Goal: Transaction & Acquisition: Purchase product/service

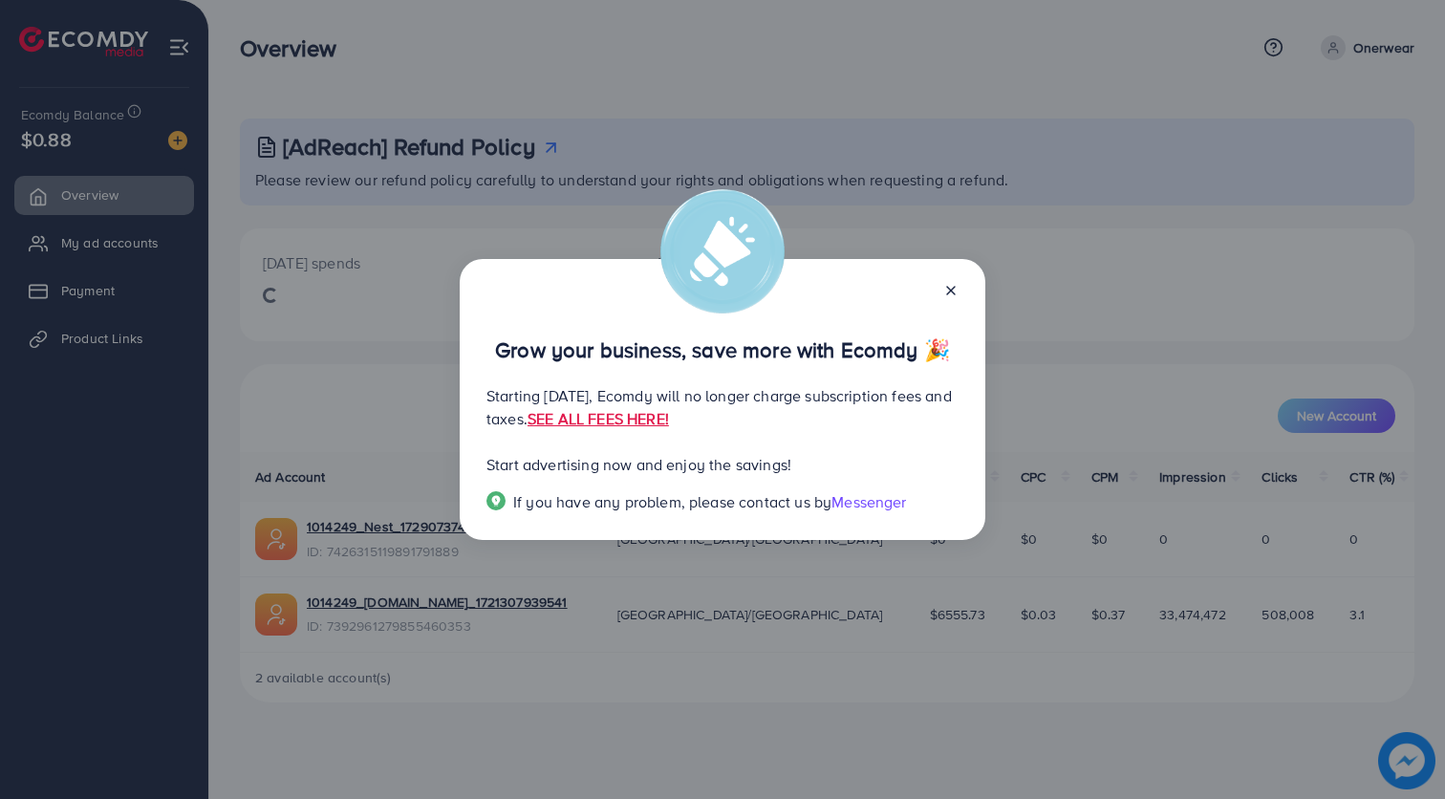
click at [959, 278] on div "Grow your business, save more with Ecomdy 🎉 Starting [DATE], Ecomdy will no lon…" at bounding box center [723, 399] width 526 height 281
click at [952, 287] on line at bounding box center [951, 291] width 8 height 8
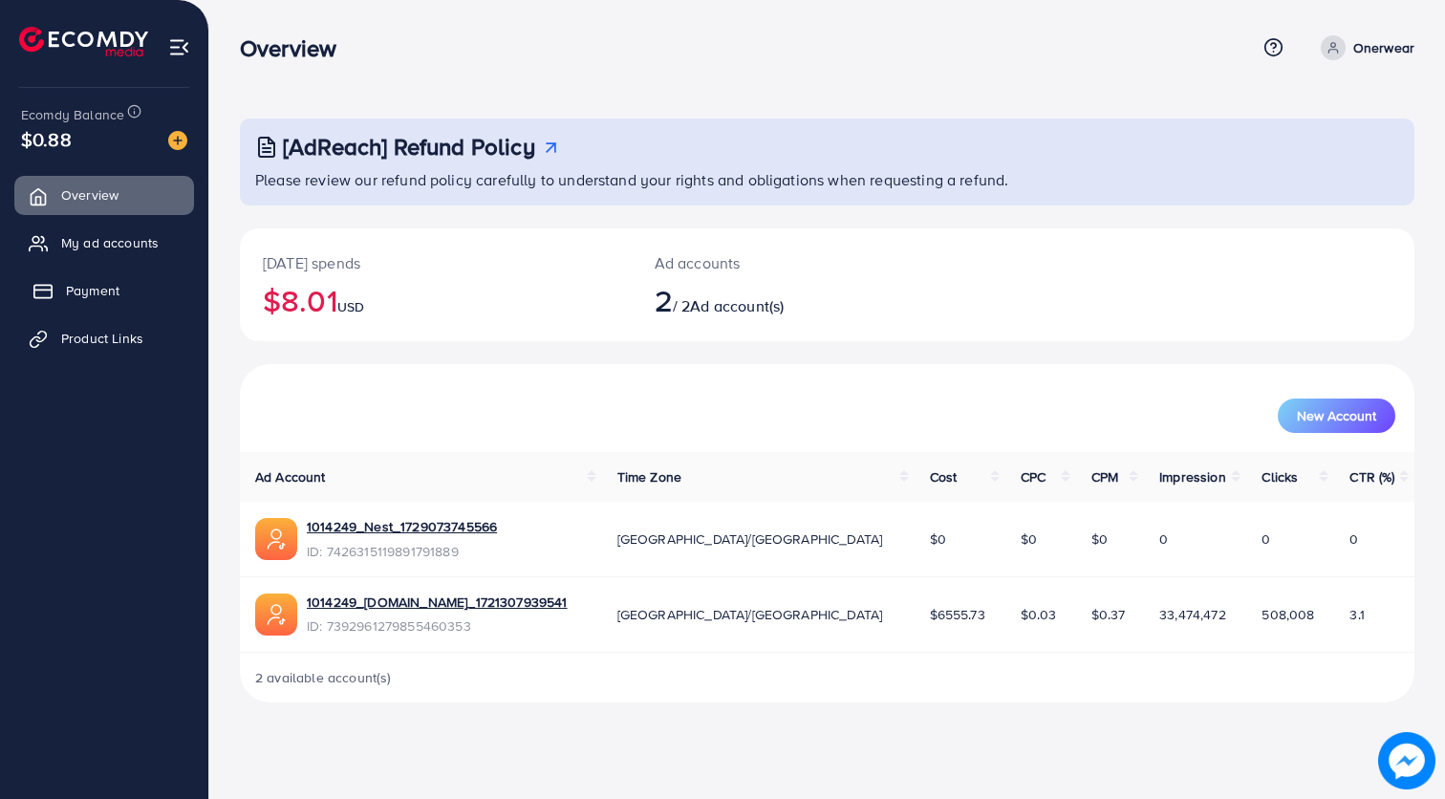
click at [130, 291] on link "Payment" at bounding box center [104, 290] width 180 height 38
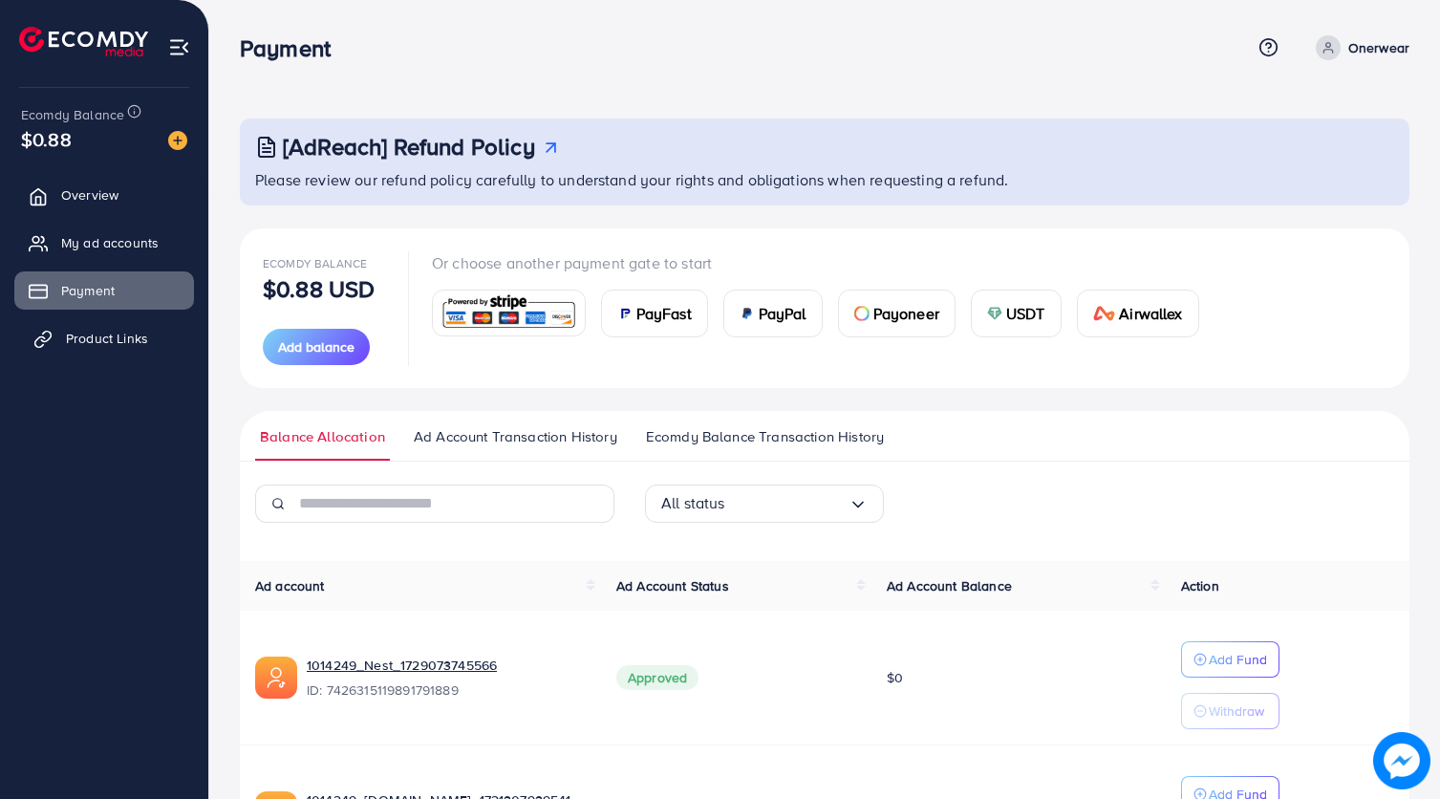
click at [131, 335] on span "Product Links" at bounding box center [107, 338] width 82 height 19
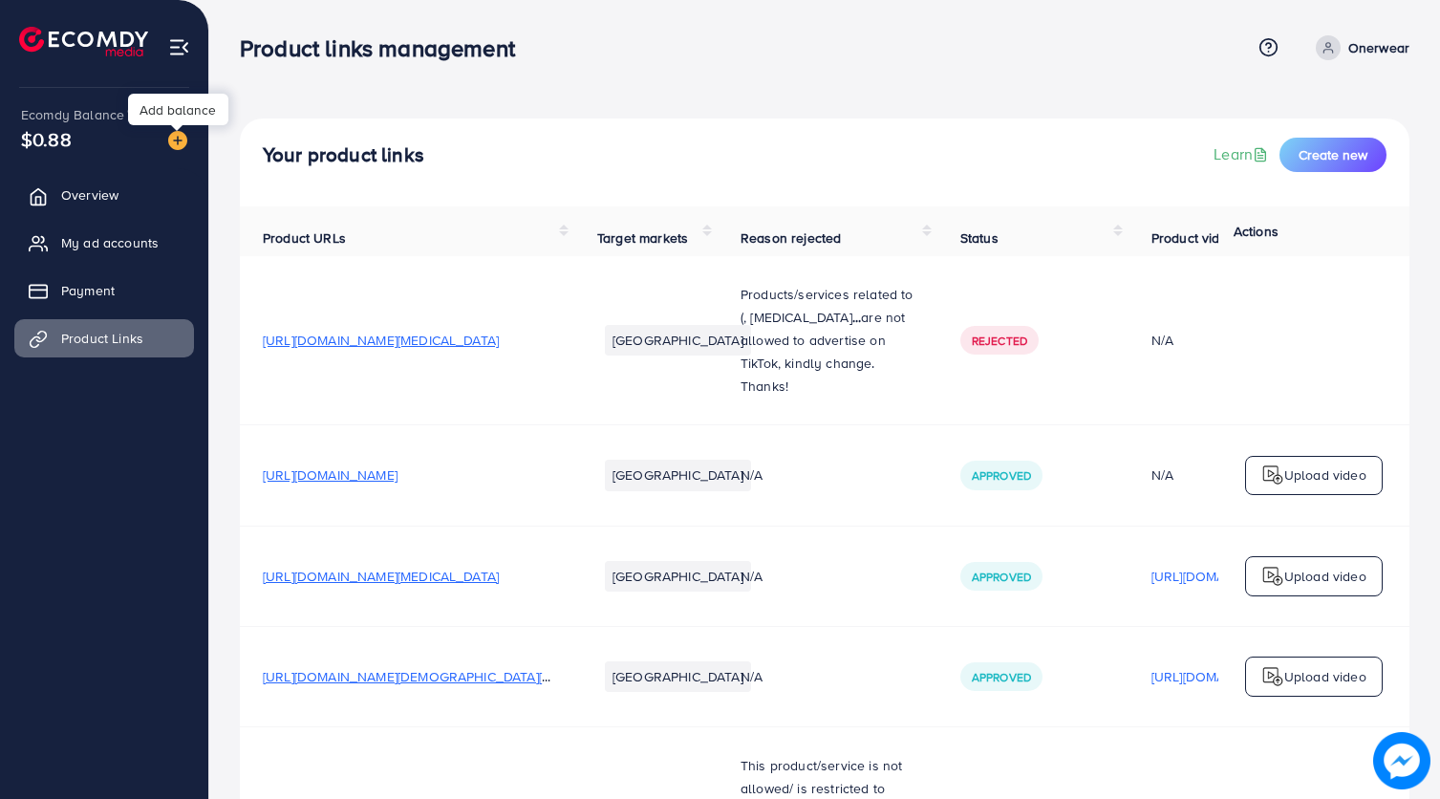
click at [180, 141] on img at bounding box center [177, 140] width 19 height 19
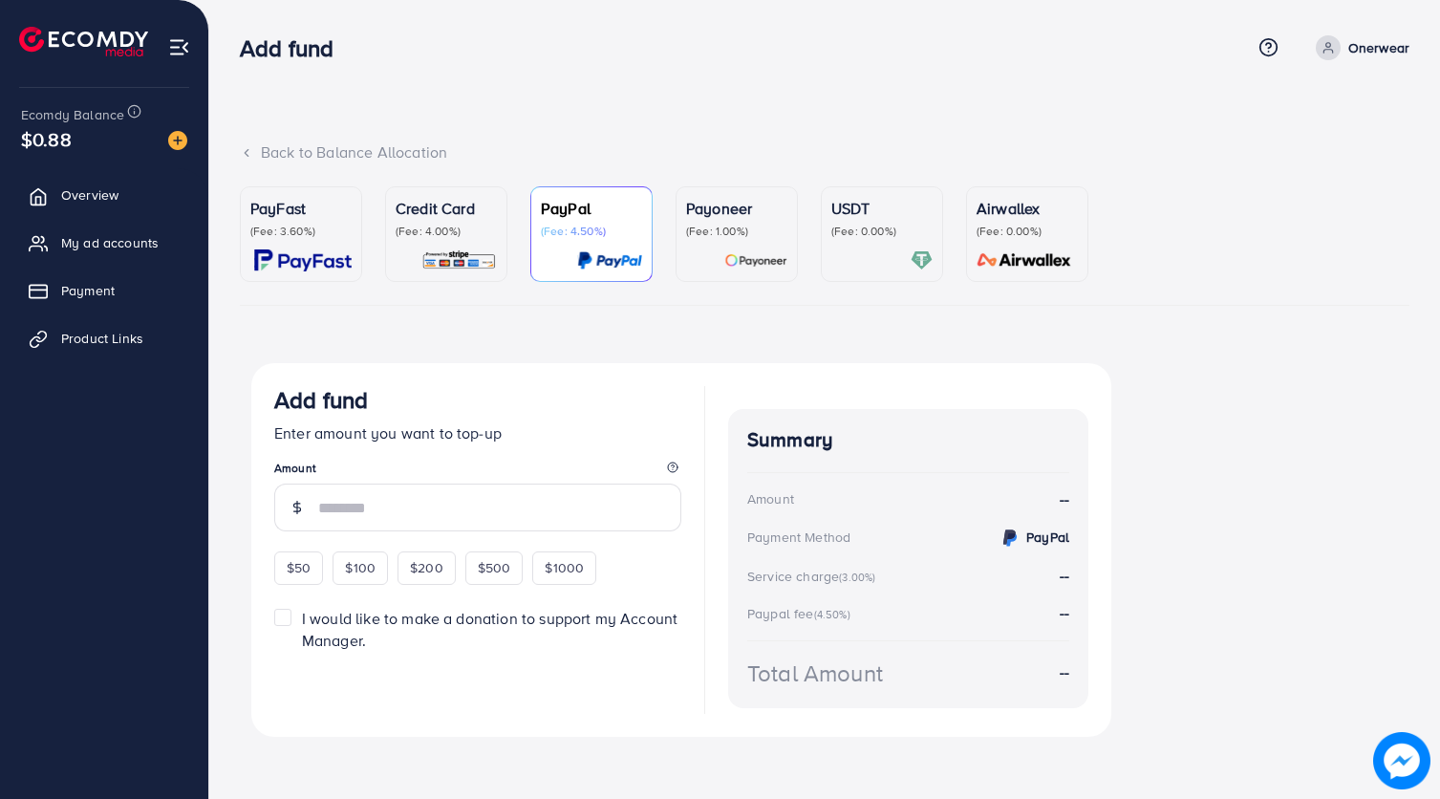
click at [717, 243] on div "Payoneer (Fee: 1.00%)" at bounding box center [736, 234] width 101 height 75
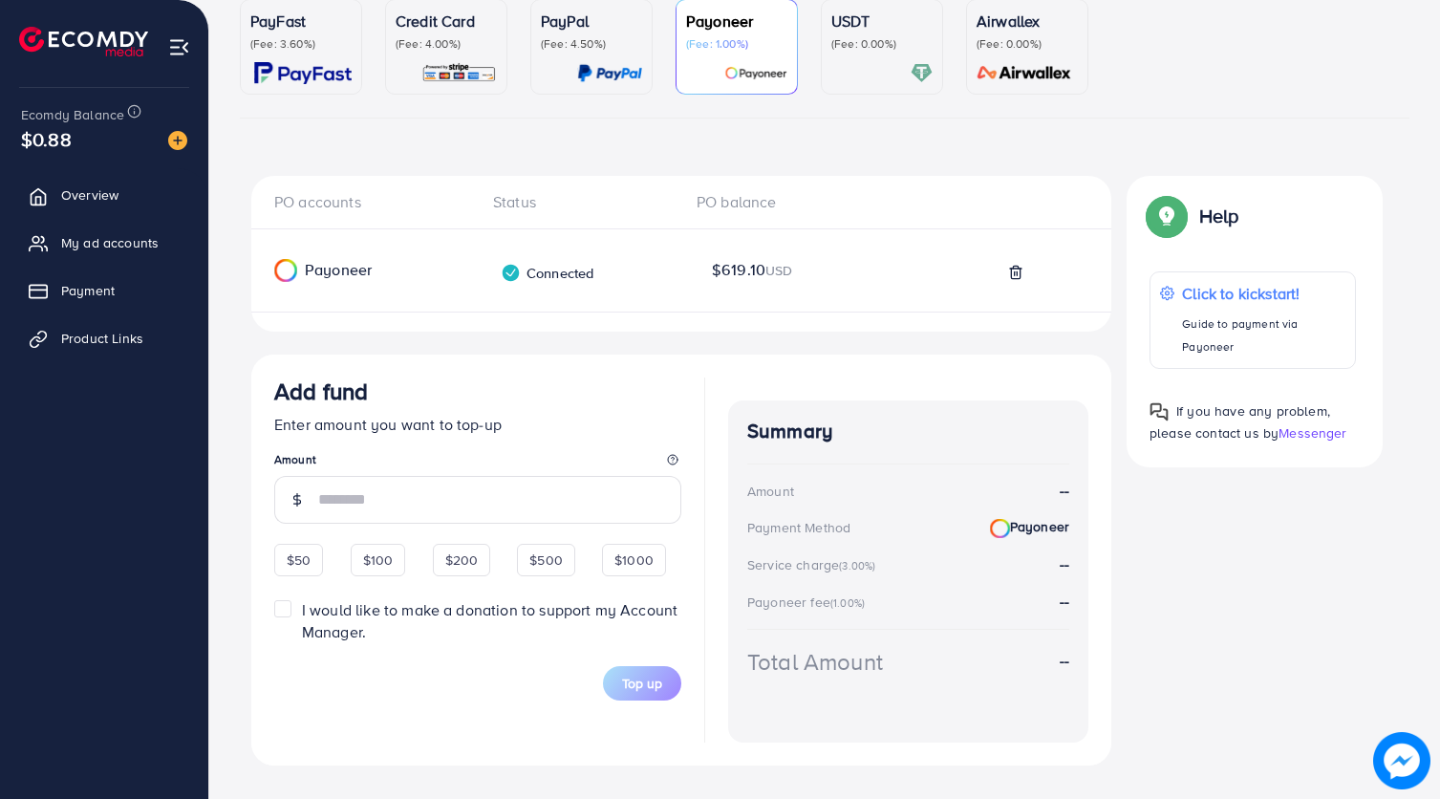
scroll to position [221, 0]
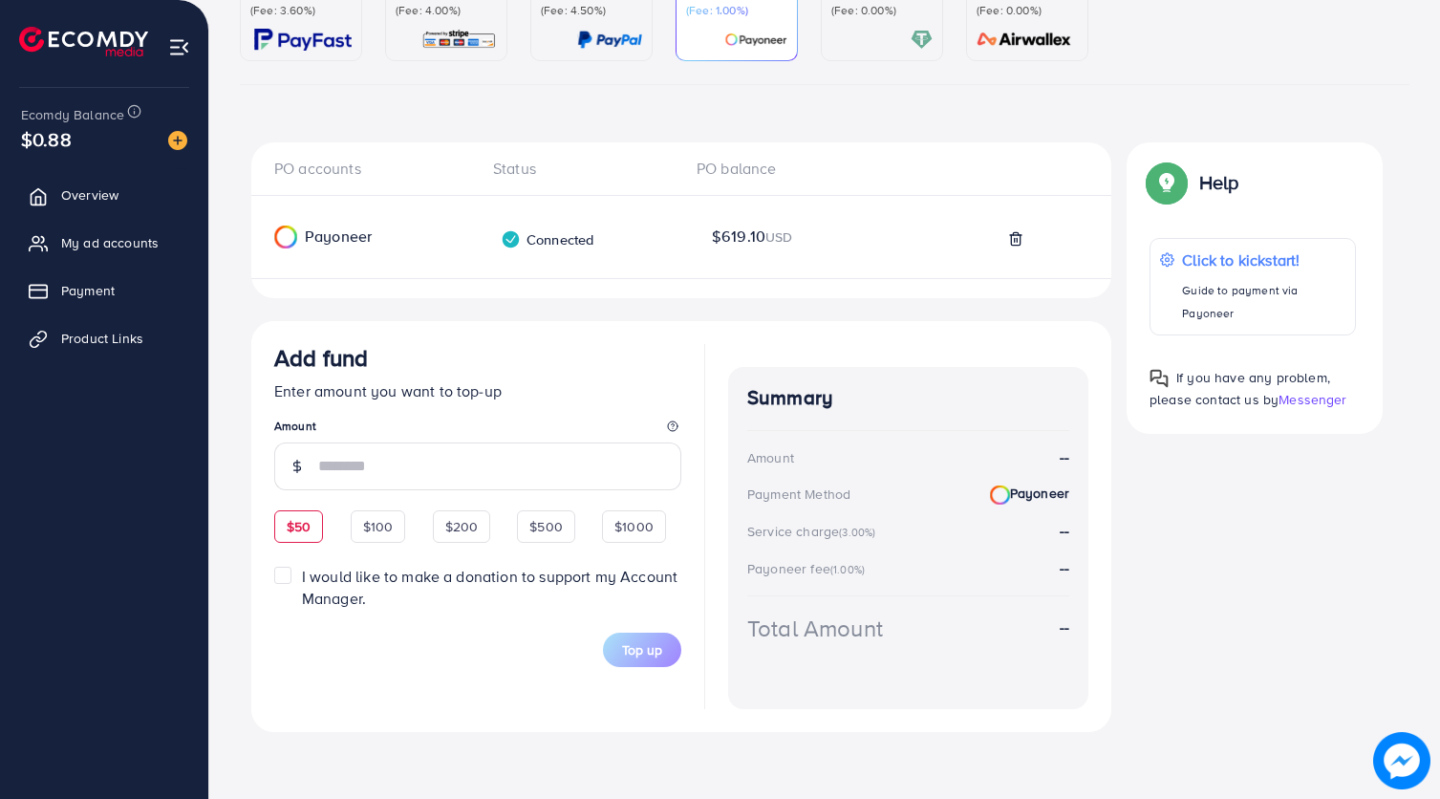
click at [290, 527] on span "$50" at bounding box center [299, 526] width 24 height 19
type input "**"
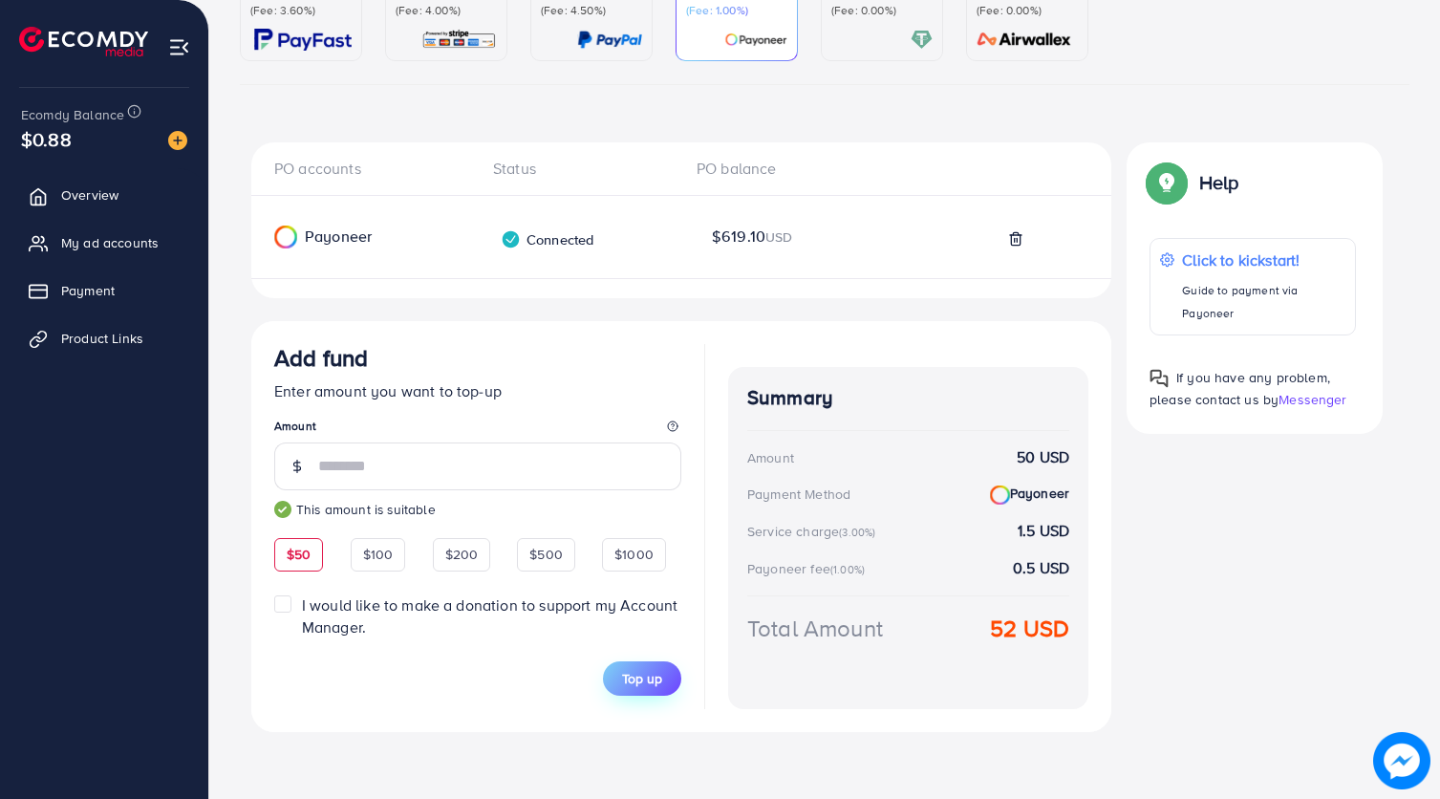
click at [642, 681] on span "Top up" at bounding box center [642, 678] width 40 height 19
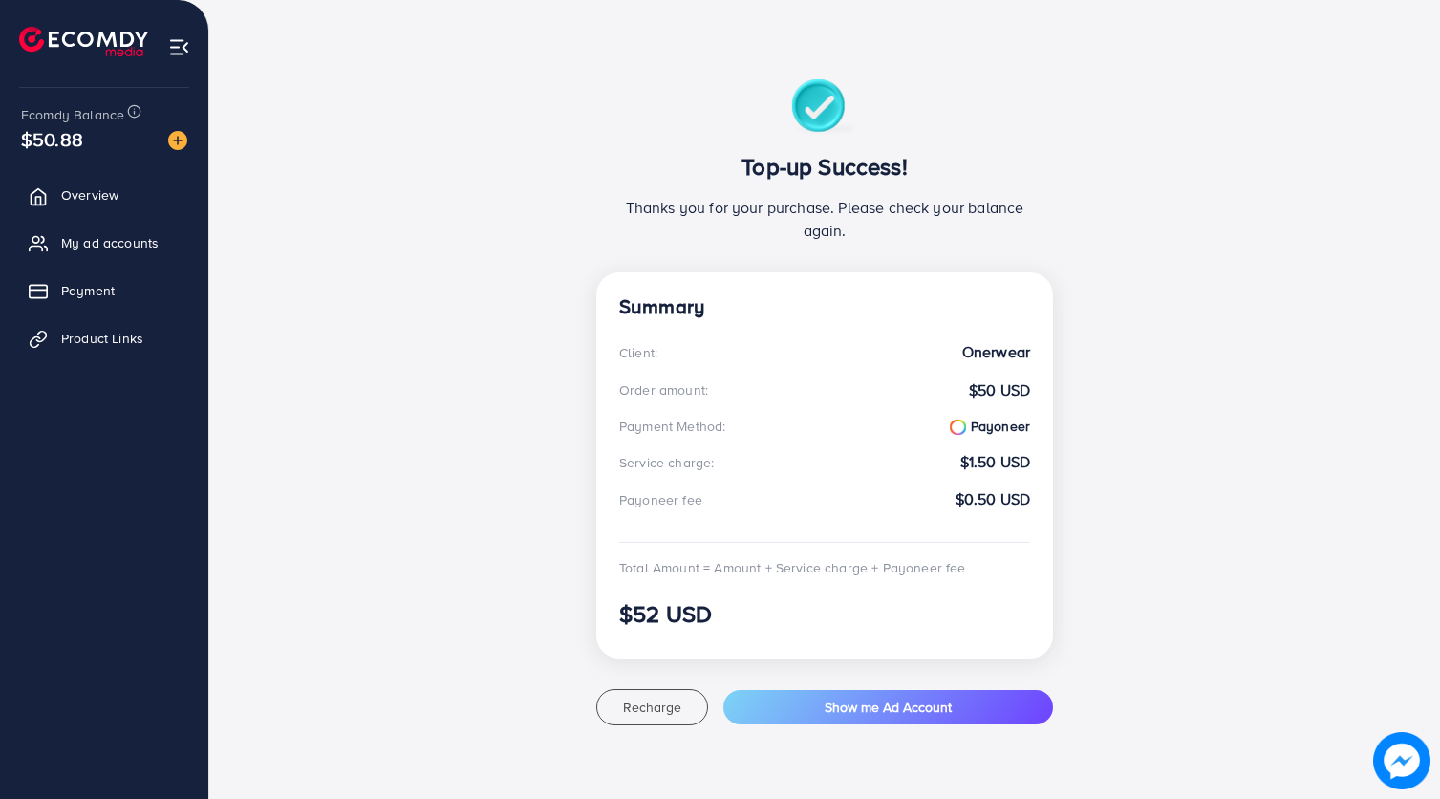
scroll to position [107, 0]
click at [798, 715] on button "Show me Ad Account" at bounding box center [888, 708] width 330 height 34
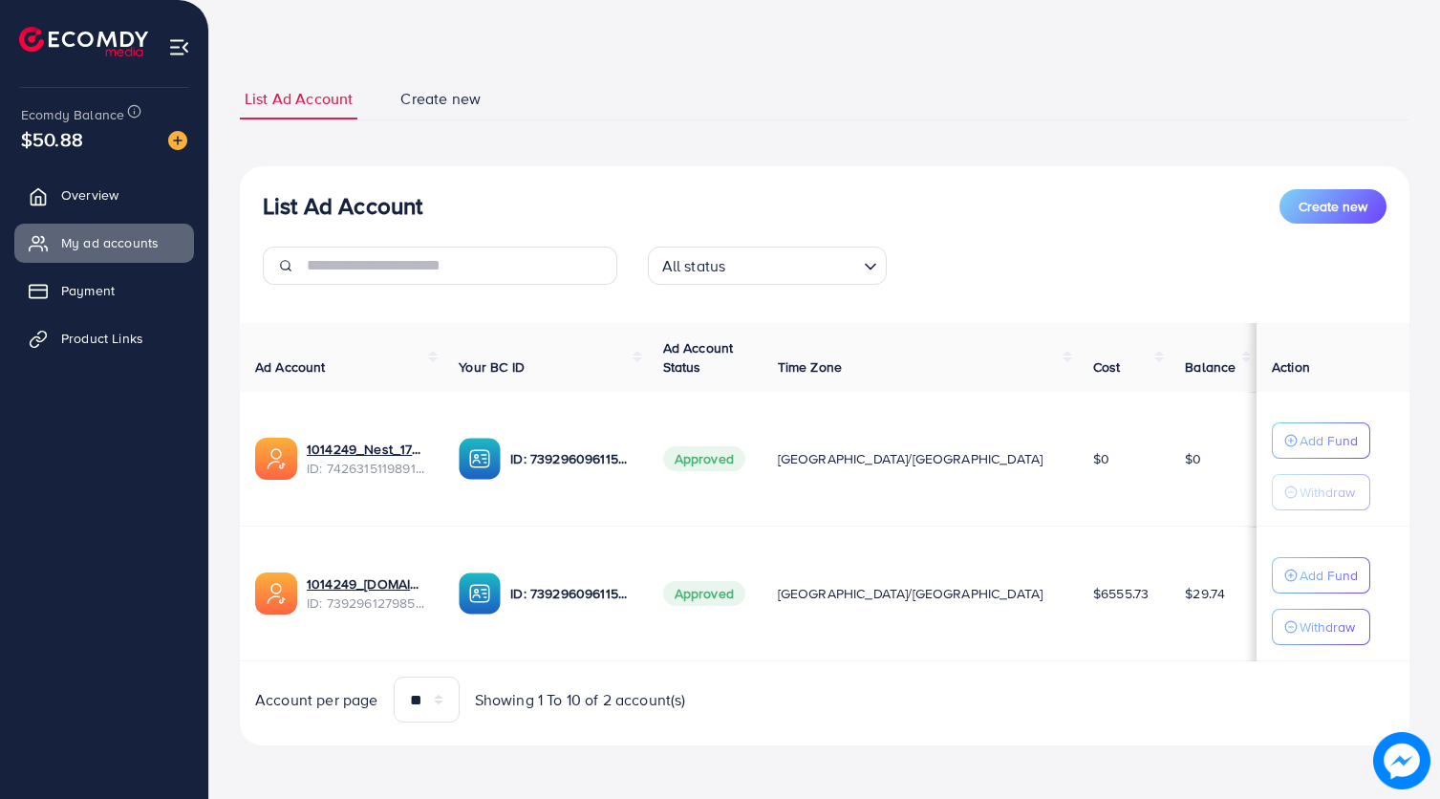
scroll to position [63, 0]
click at [1300, 577] on p "Add Fund" at bounding box center [1329, 575] width 58 height 23
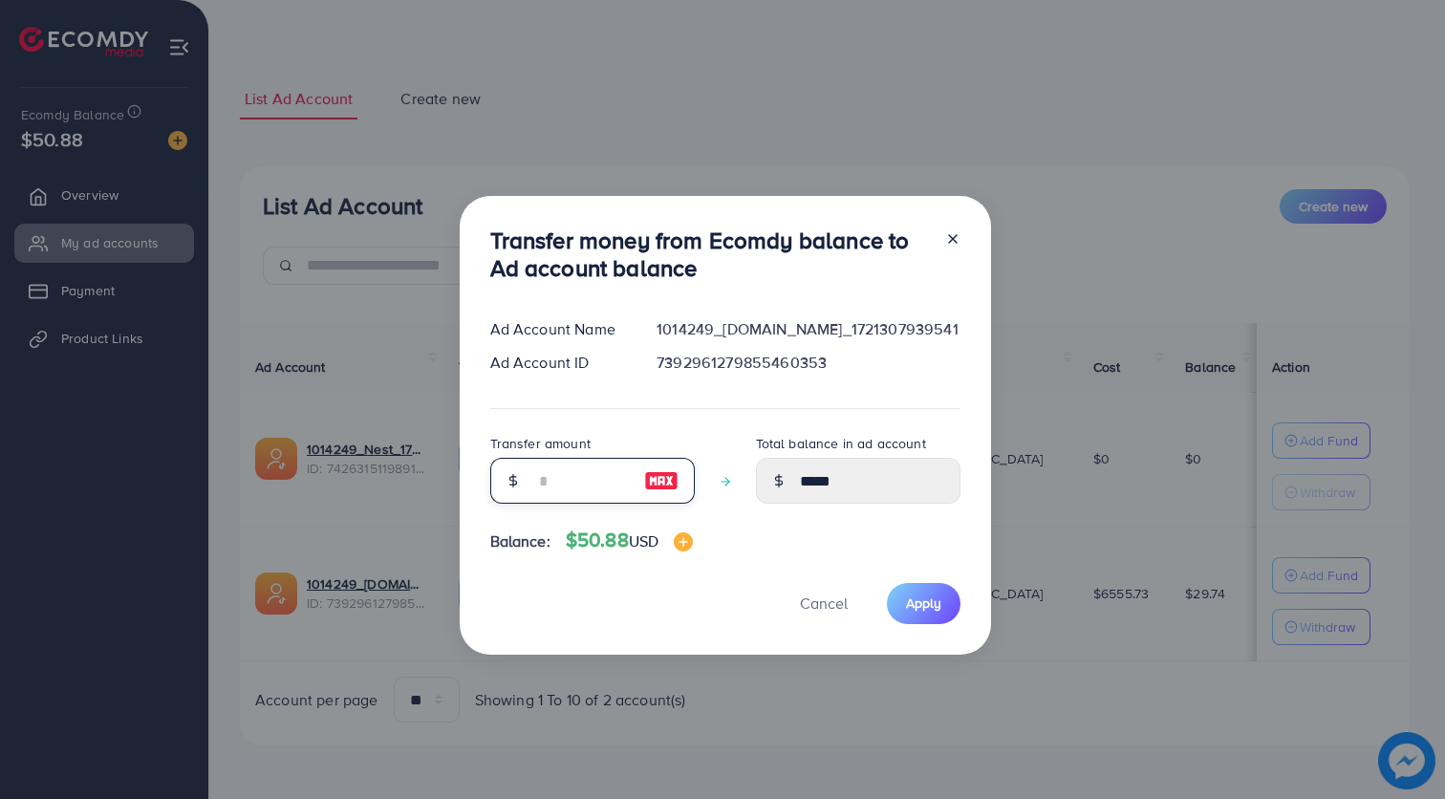
click at [598, 481] on input "number" at bounding box center [582, 481] width 96 height 46
type input "**"
type input "*****"
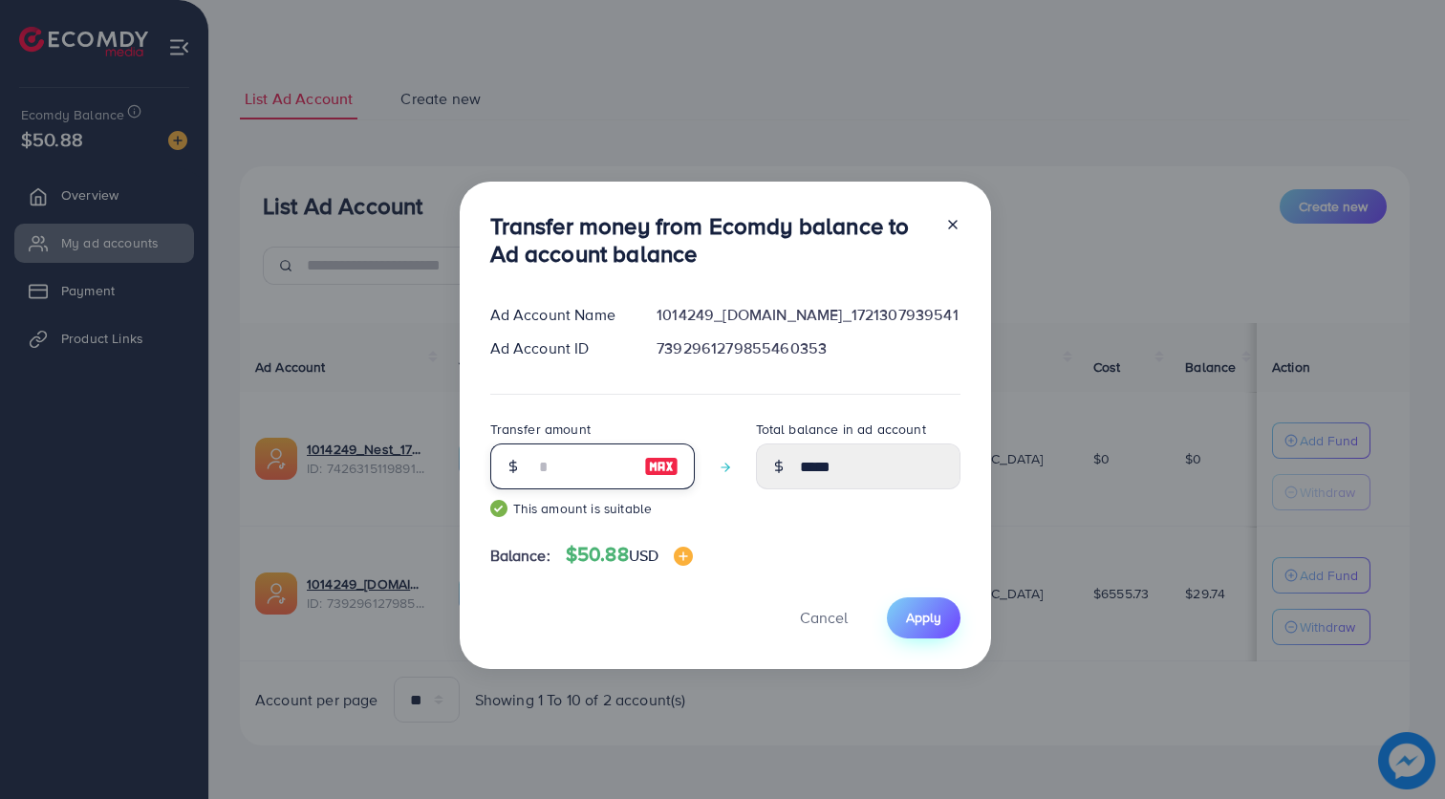
type input "**"
click at [917, 632] on button "Apply" at bounding box center [924, 617] width 74 height 41
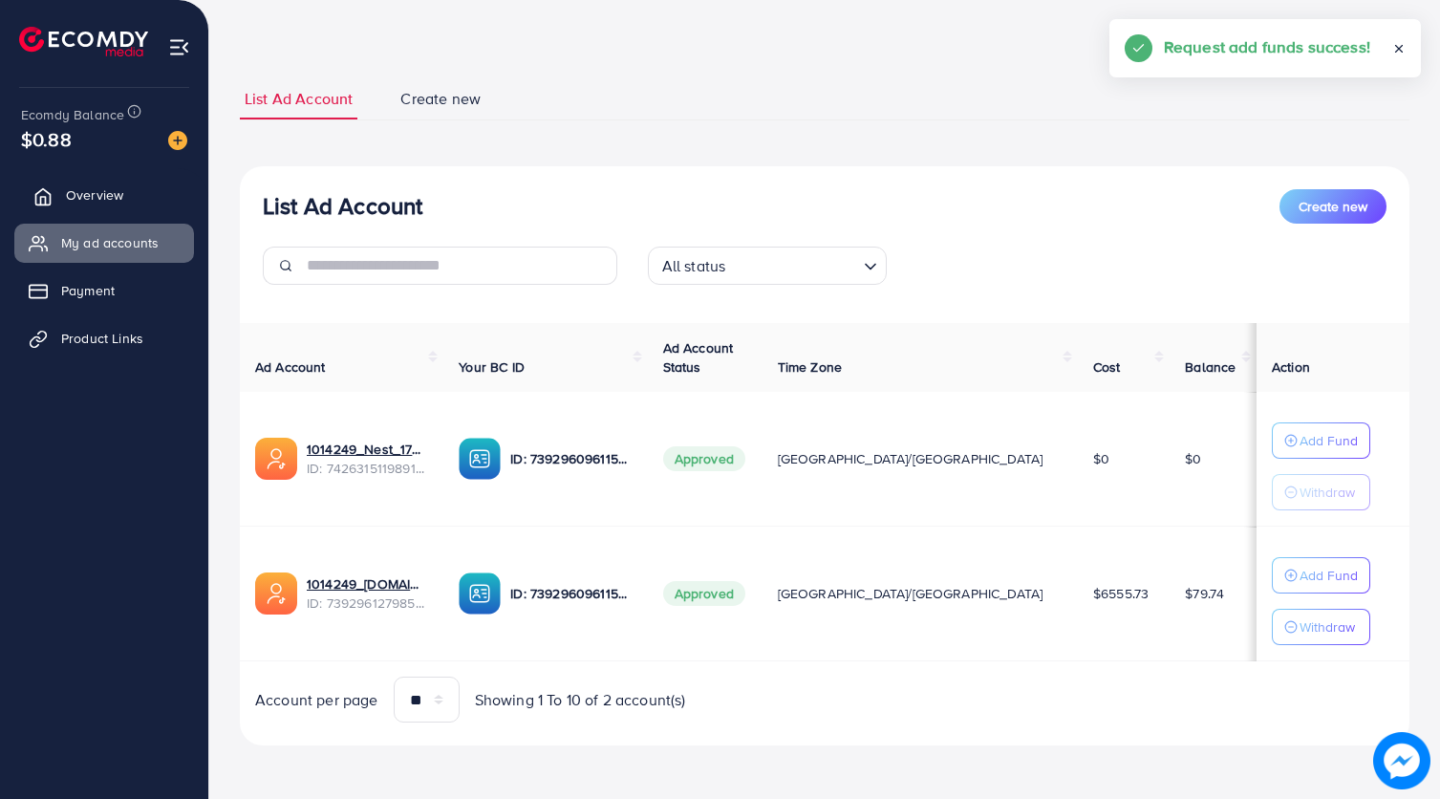
click at [69, 190] on span "Overview" at bounding box center [94, 194] width 57 height 19
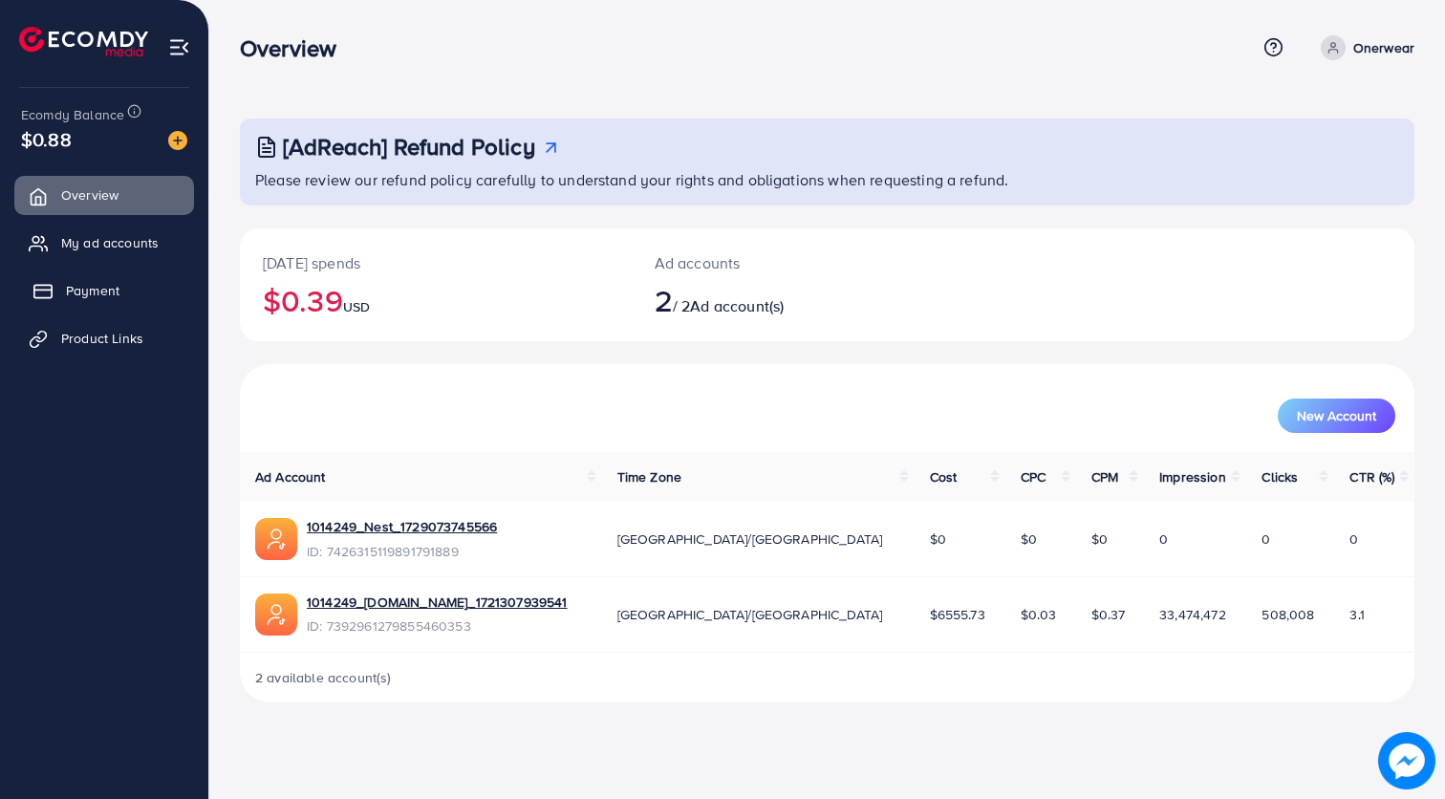
click at [129, 281] on link "Payment" at bounding box center [104, 290] width 180 height 38
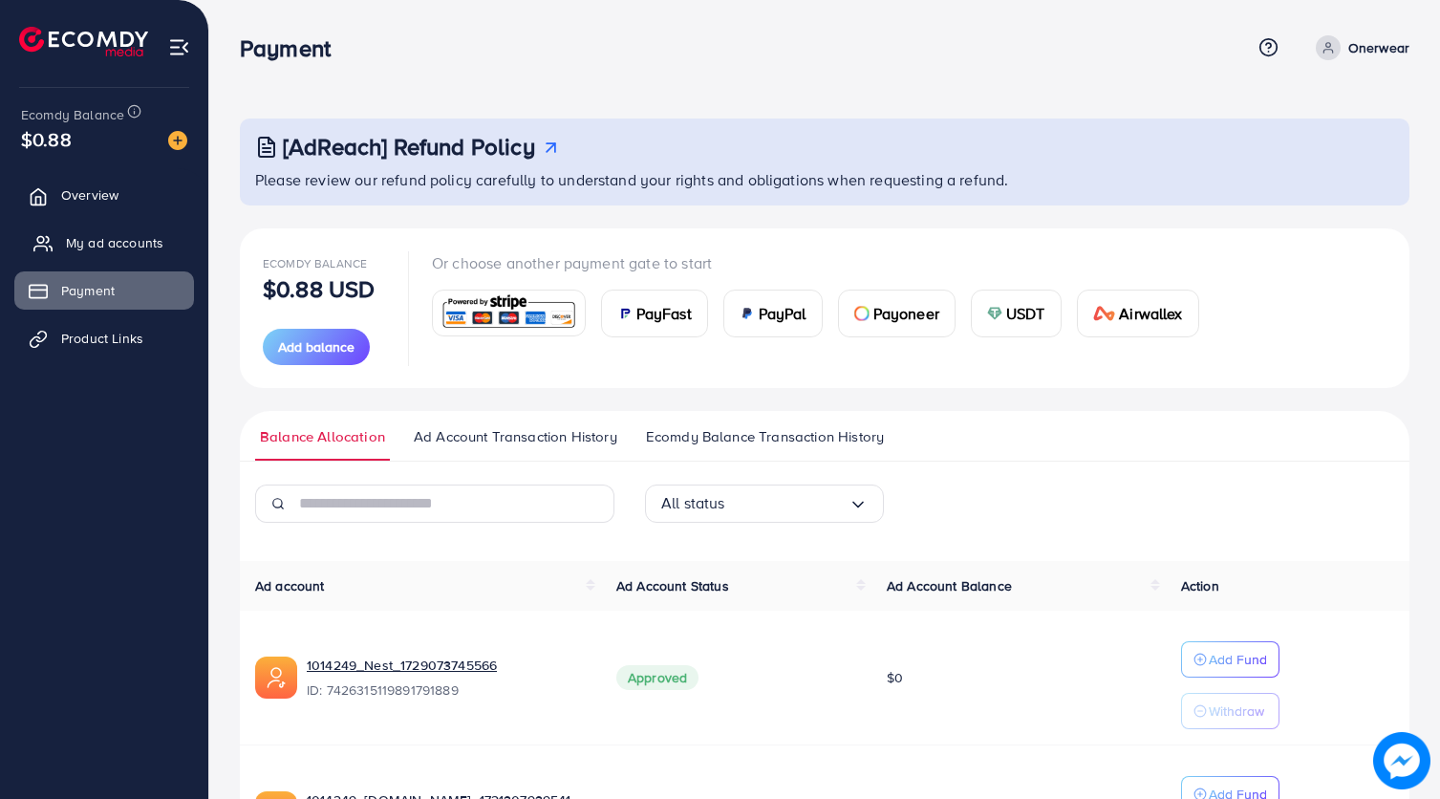
click at [132, 242] on span "My ad accounts" at bounding box center [114, 242] width 97 height 19
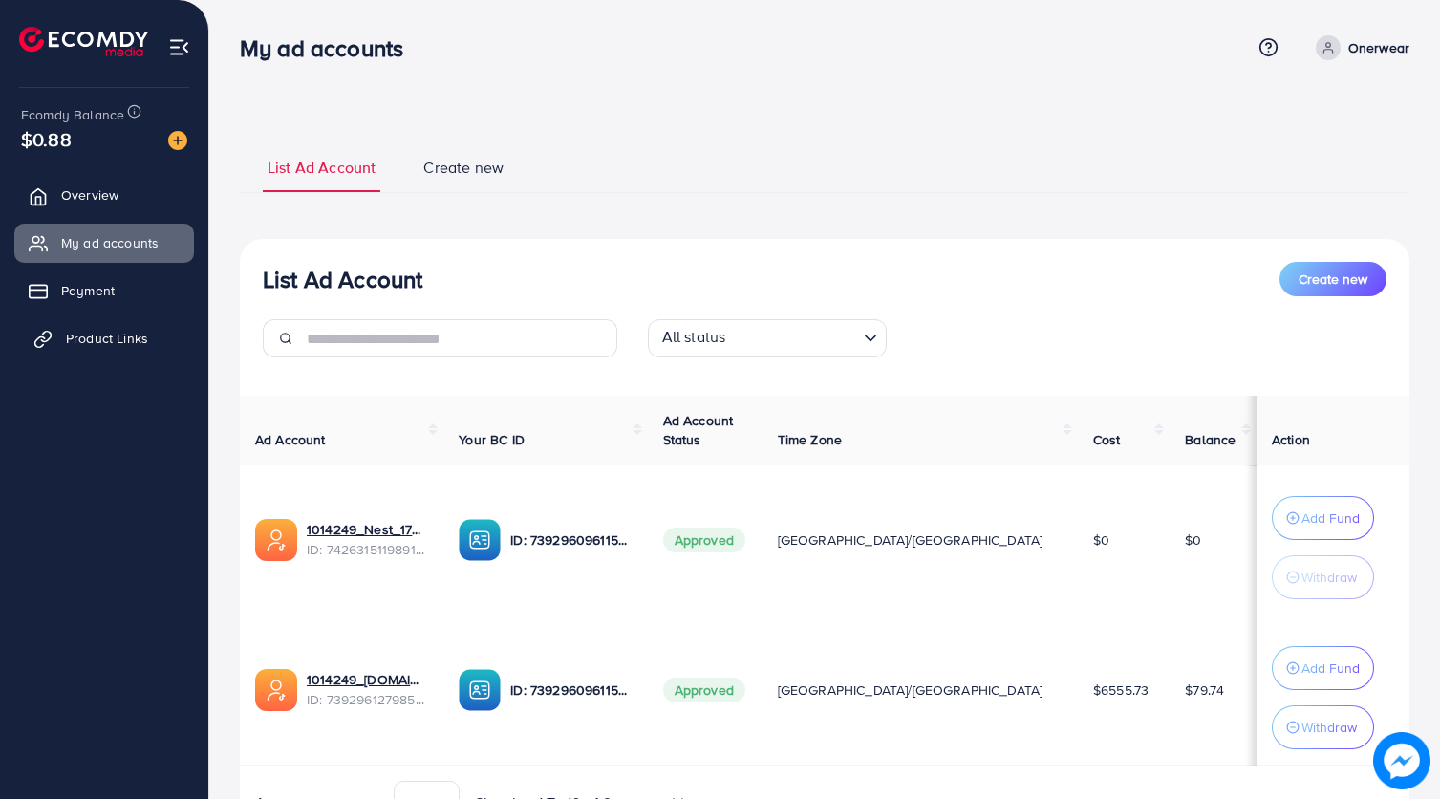
click at [126, 337] on span "Product Links" at bounding box center [107, 338] width 82 height 19
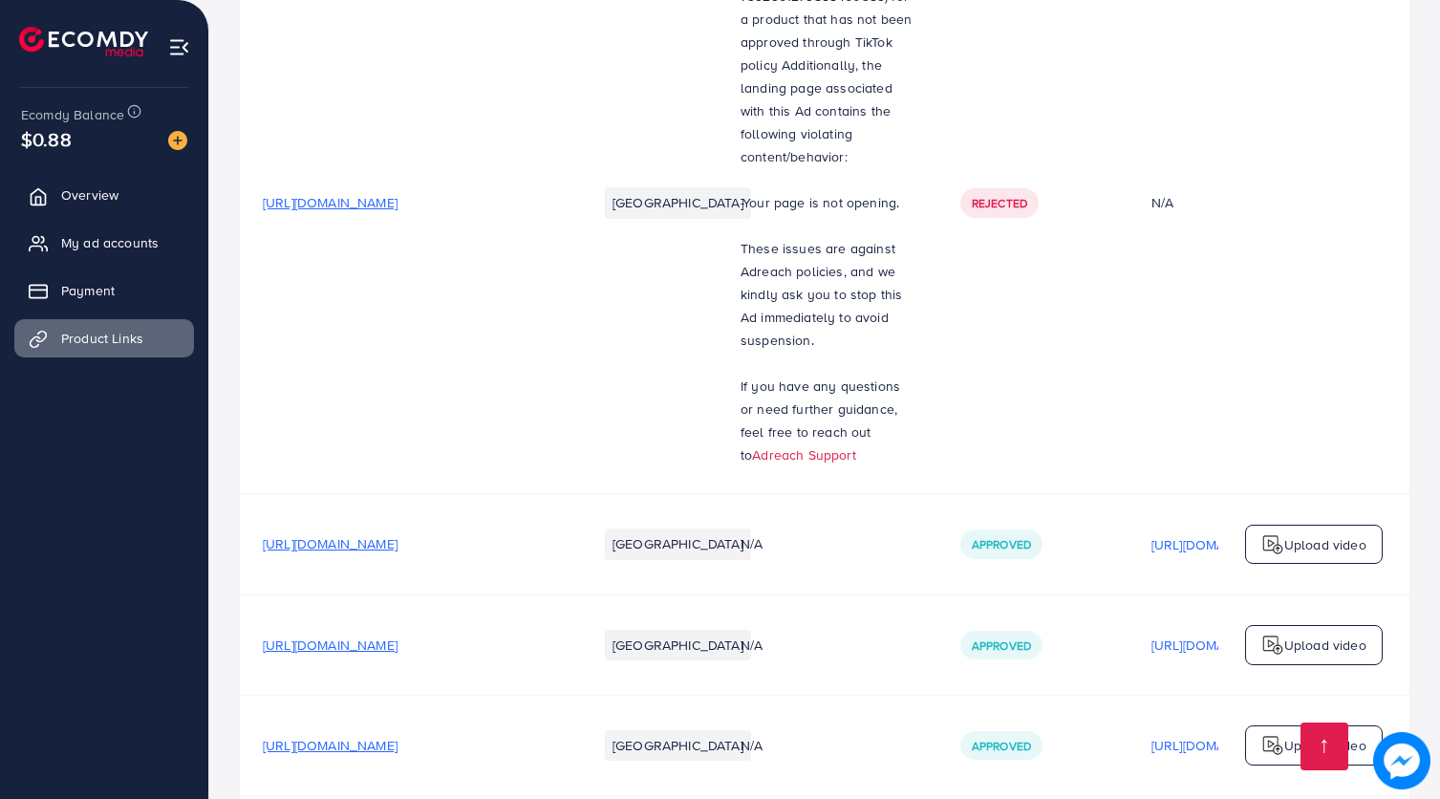
scroll to position [21680, 0]
click at [119, 189] on span "Overview" at bounding box center [94, 194] width 57 height 19
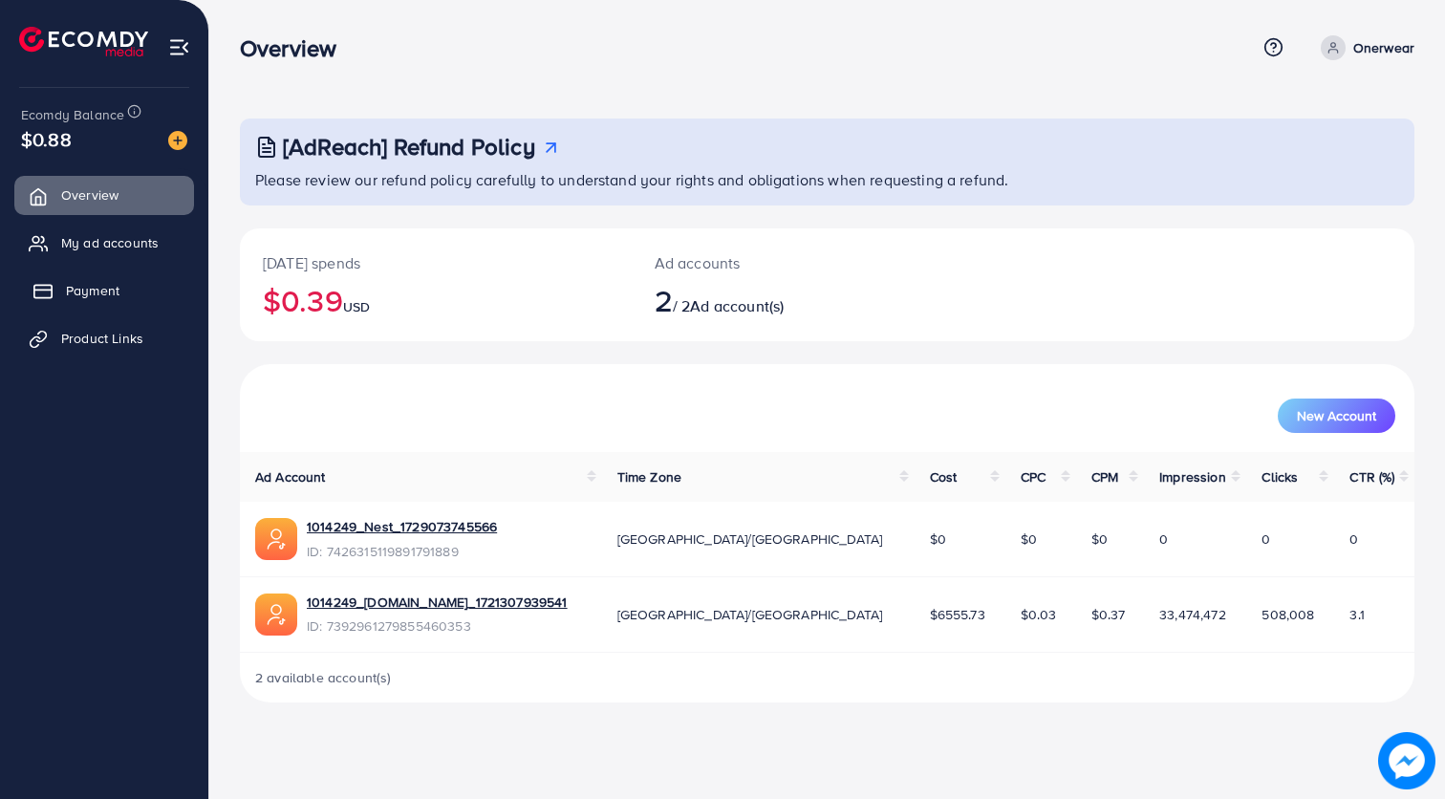
click at [140, 289] on link "Payment" at bounding box center [104, 290] width 180 height 38
